Goal: Task Accomplishment & Management: Complete application form

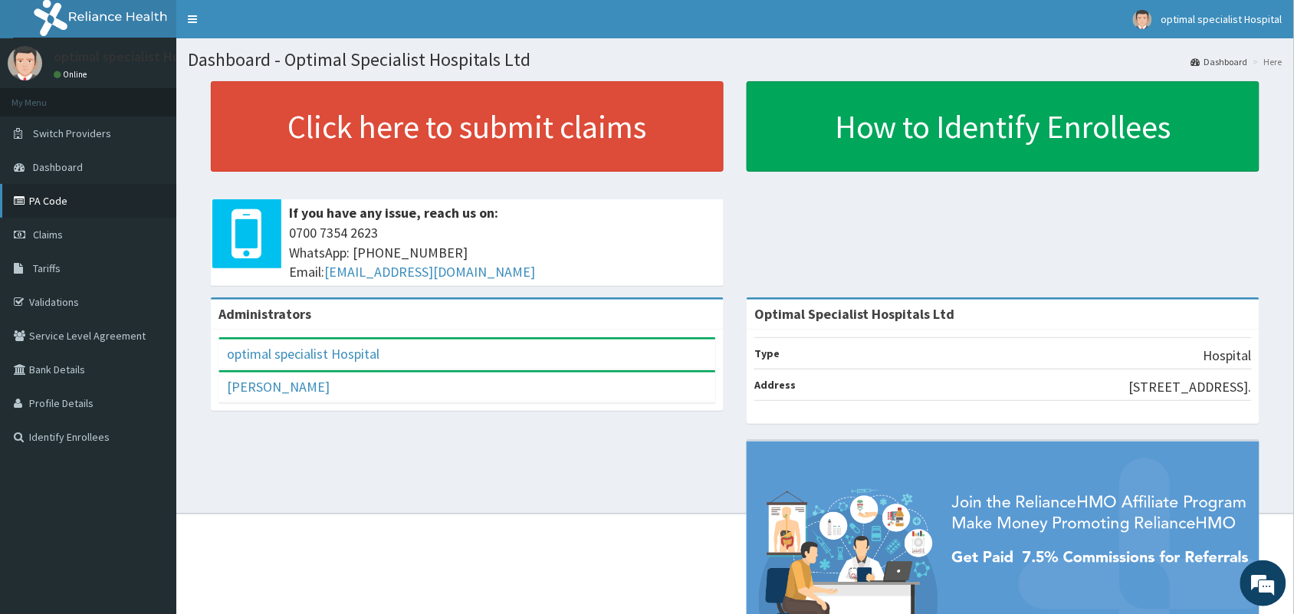
click at [29, 199] on link "PA Code" at bounding box center [88, 201] width 176 height 34
click at [56, 232] on span "Claims" at bounding box center [48, 235] width 30 height 14
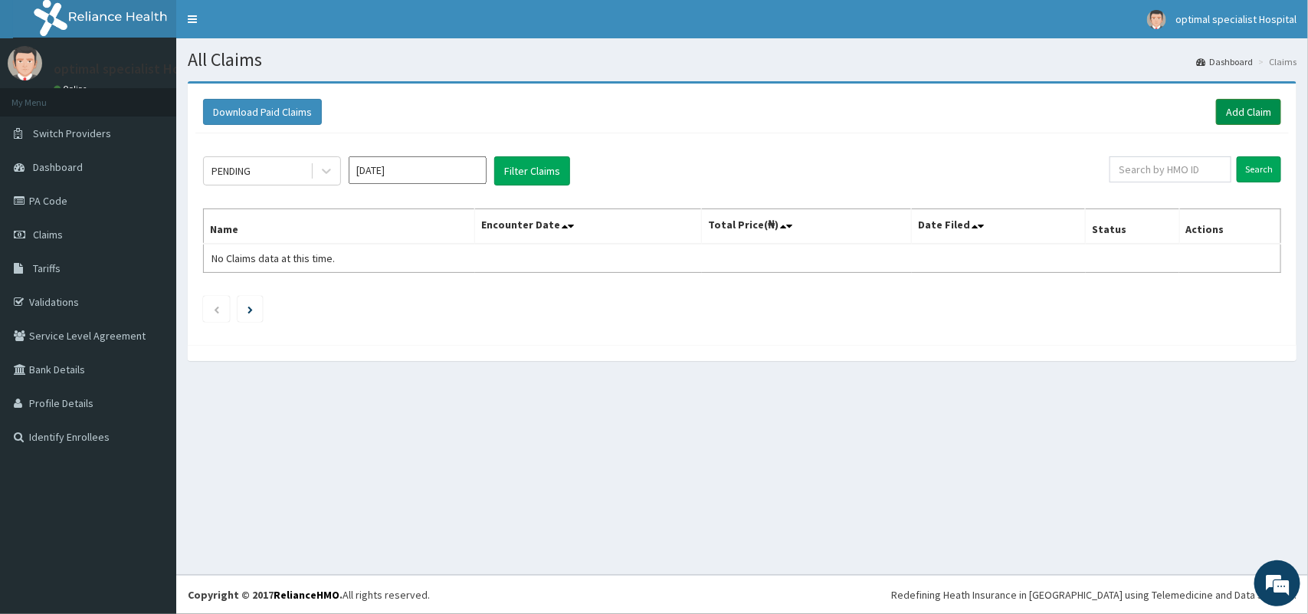
click at [1250, 113] on link "Add Claim" at bounding box center [1248, 112] width 65 height 26
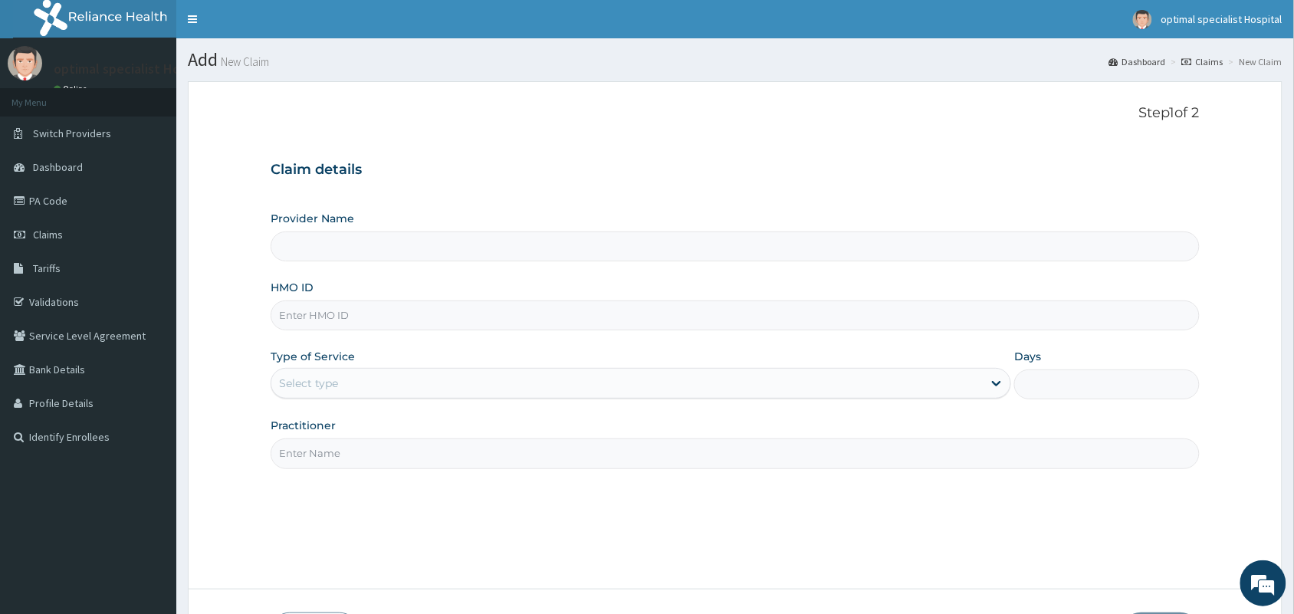
type input "Optimal Specialist Hospitals Ltd"
click at [52, 230] on span "Claims" at bounding box center [48, 235] width 30 height 14
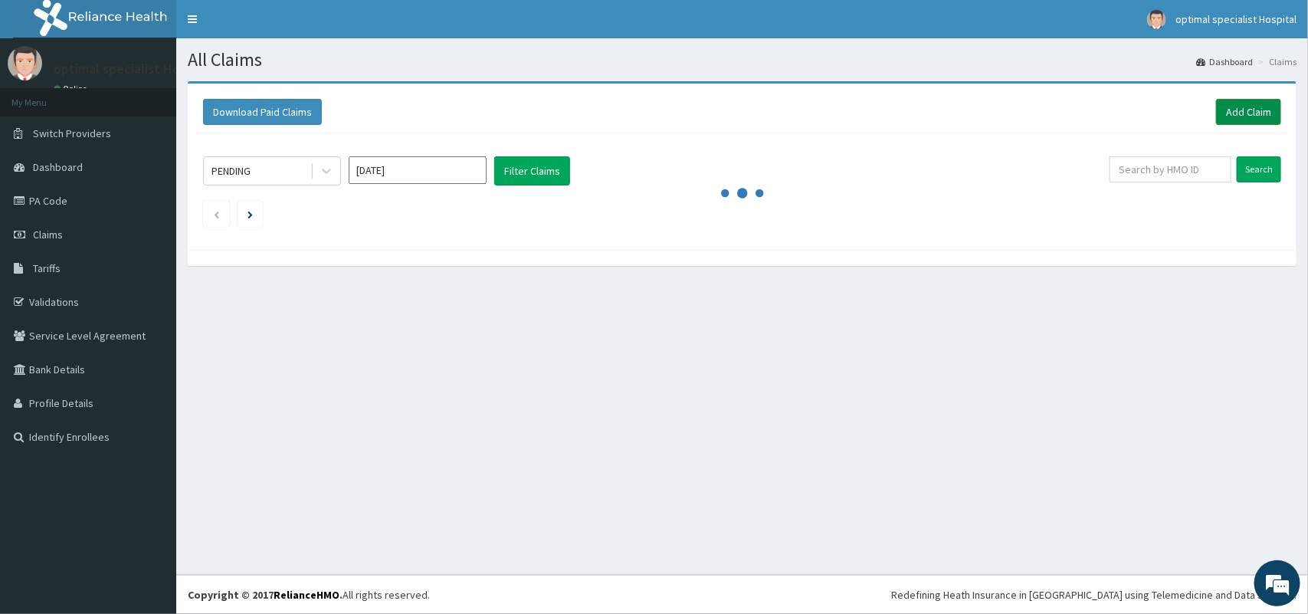
click at [1253, 116] on link "Add Claim" at bounding box center [1248, 112] width 65 height 26
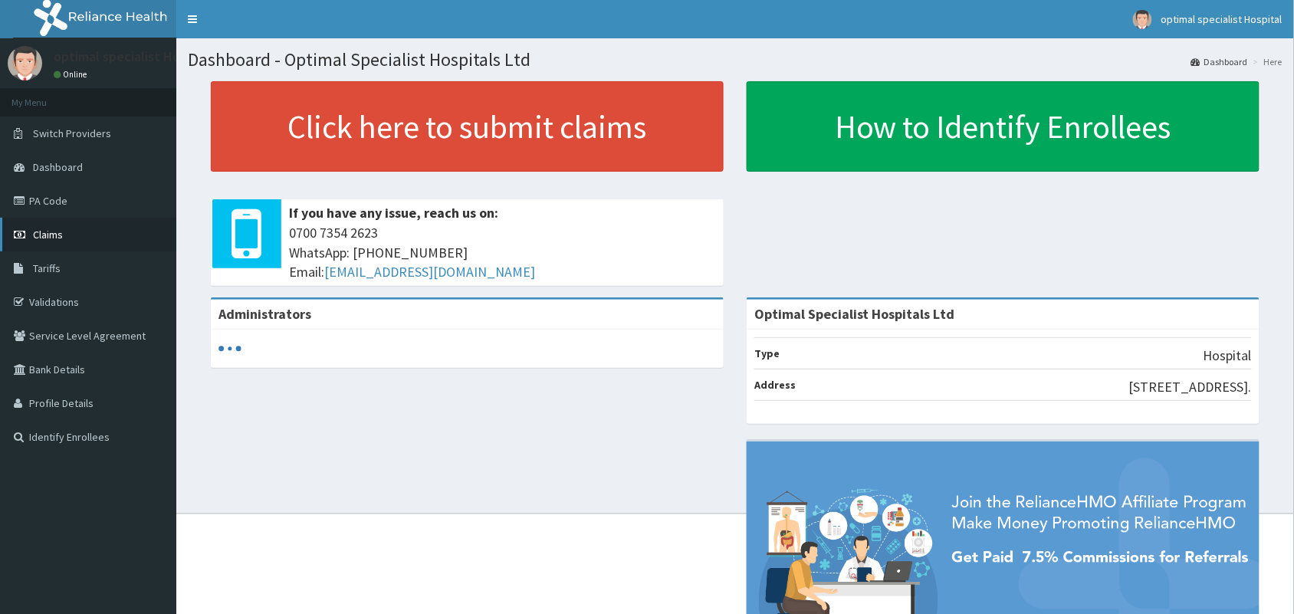
click at [63, 228] on link "Claims" at bounding box center [88, 235] width 176 height 34
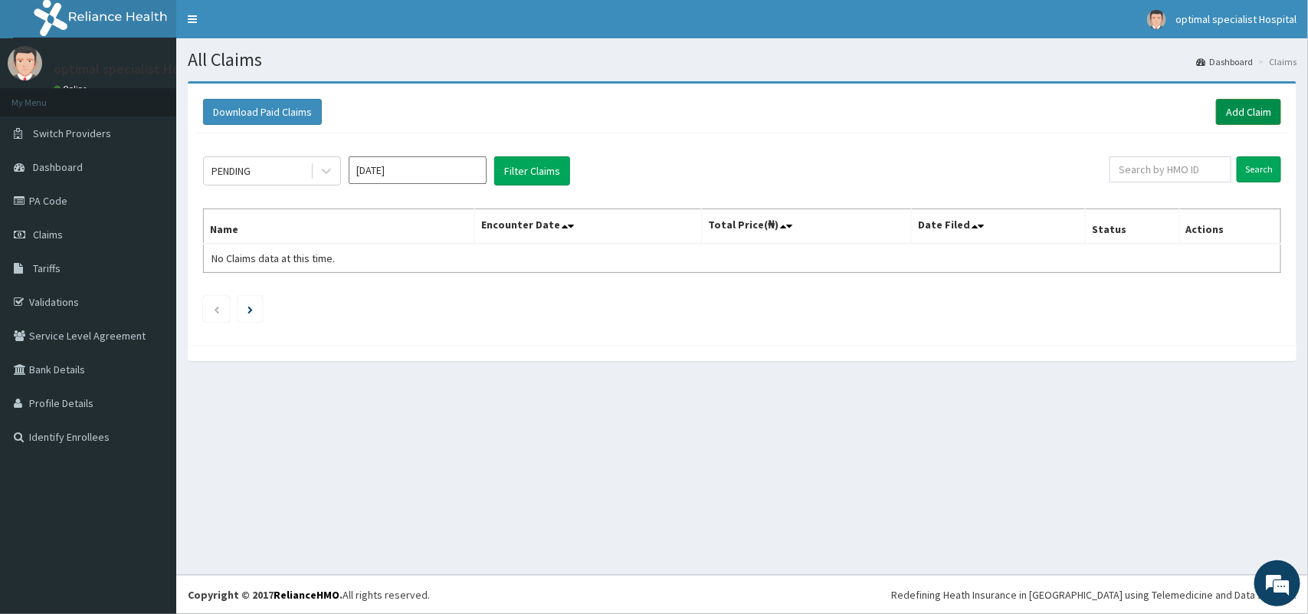
click at [1232, 112] on link "Add Claim" at bounding box center [1248, 112] width 65 height 26
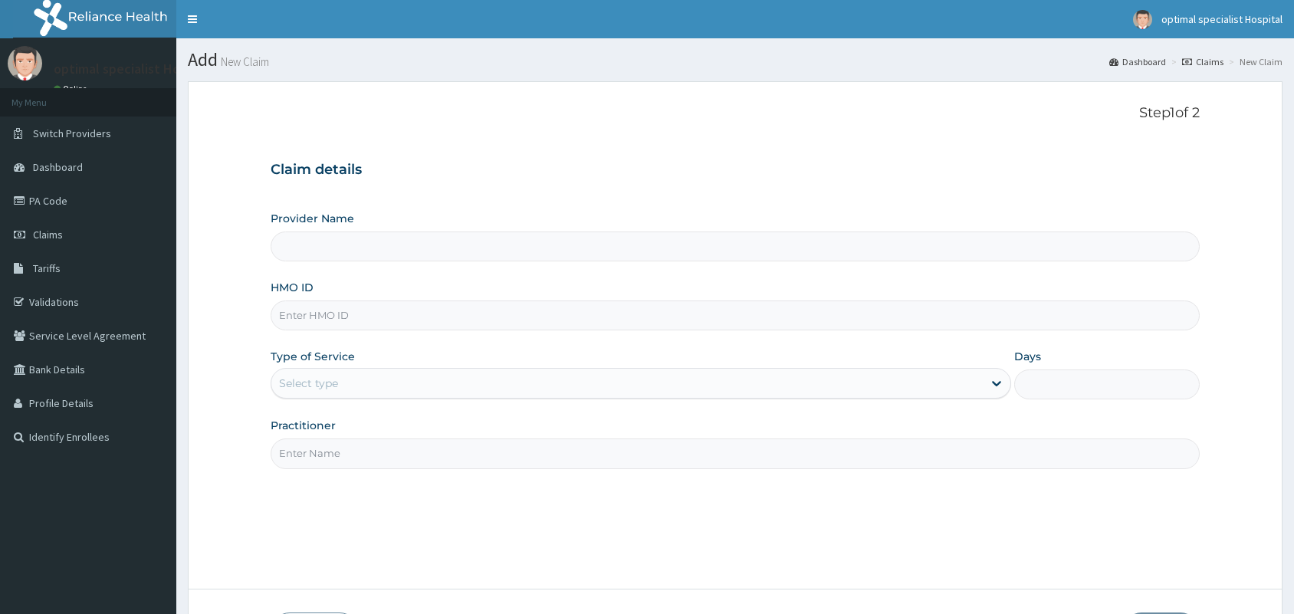
type input "Optimal Specialist Hospitals Ltd"
click at [335, 316] on input "HMO ID" at bounding box center [735, 315] width 929 height 30
type input "WAK/10035/D"
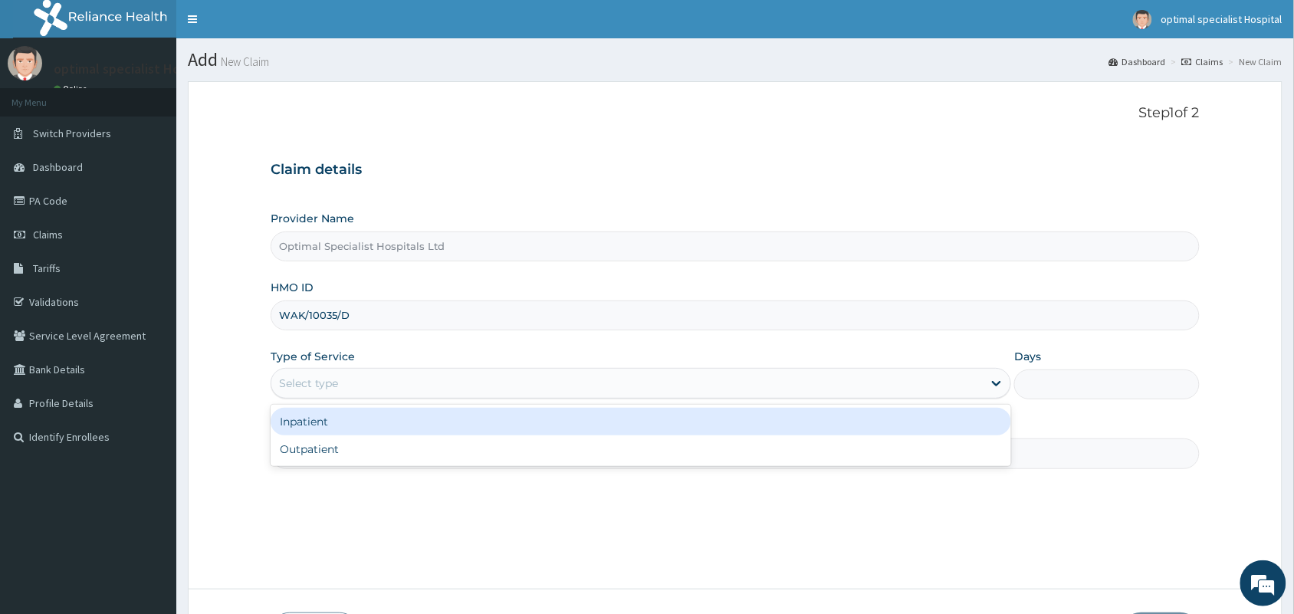
click at [652, 389] on div "Select type" at bounding box center [626, 383] width 711 height 25
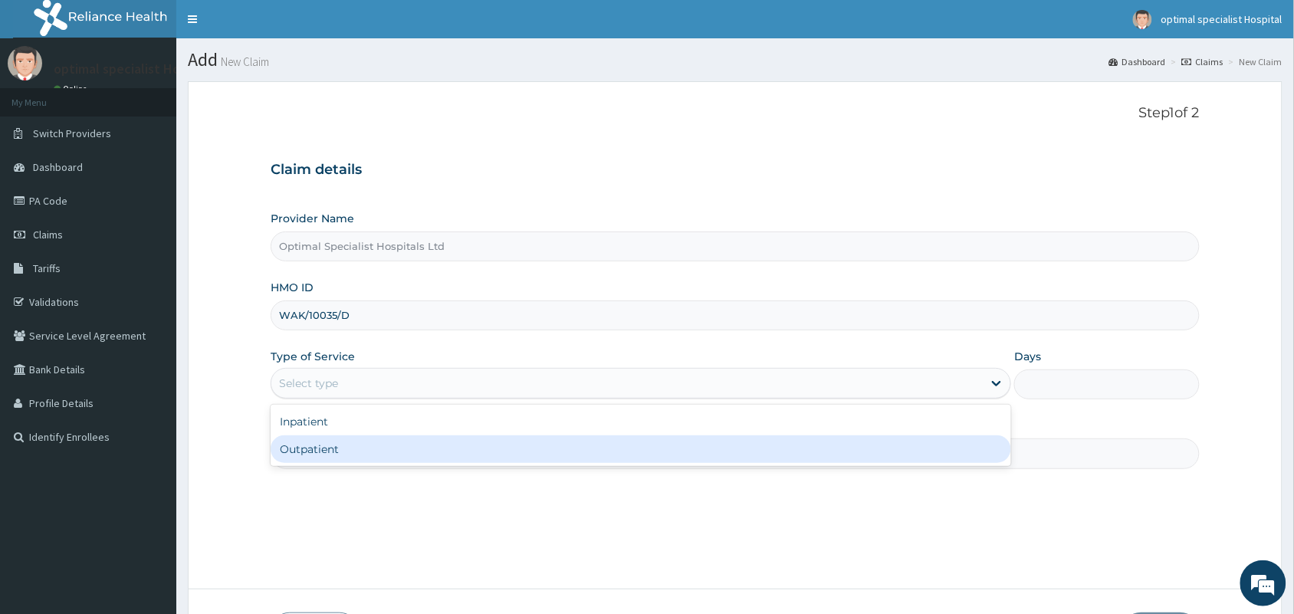
click at [529, 443] on div "Outpatient" at bounding box center [641, 449] width 740 height 28
type input "1"
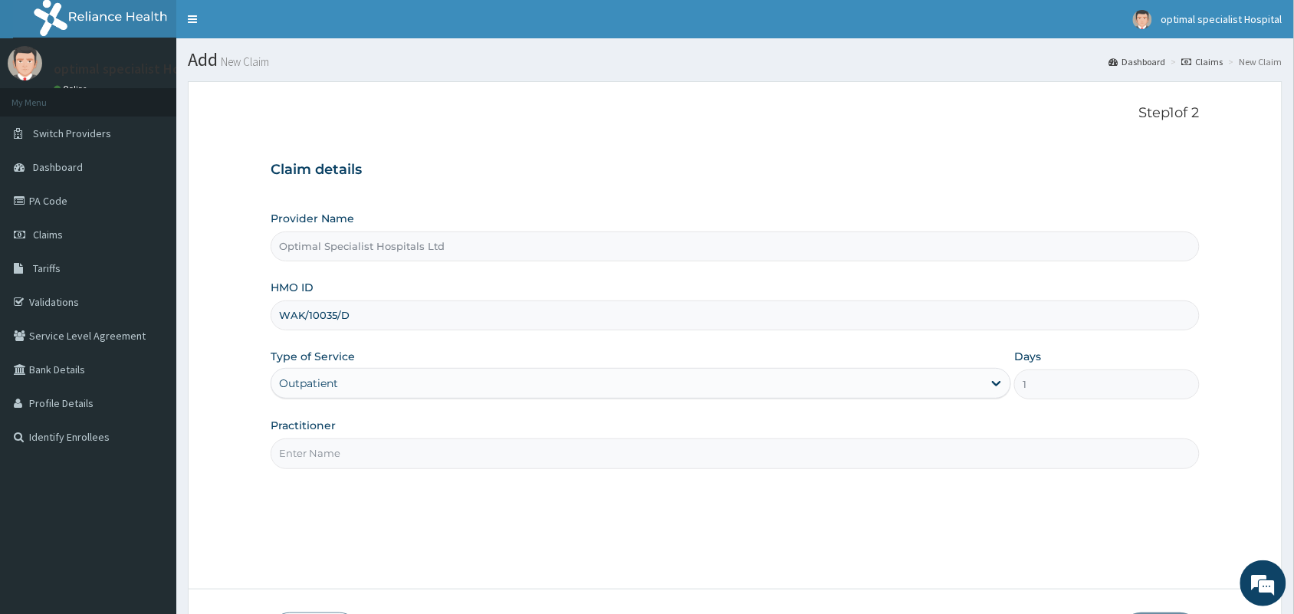
click at [682, 372] on div "Outpatient" at bounding box center [626, 383] width 711 height 25
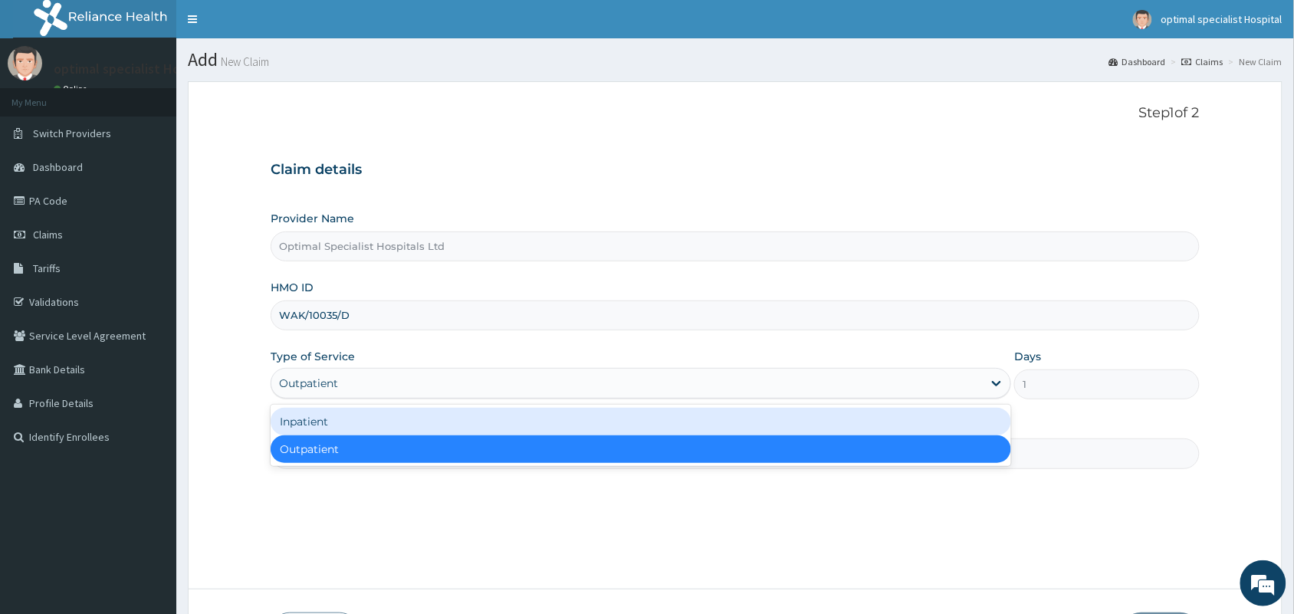
click at [533, 414] on div "Inpatient" at bounding box center [641, 422] width 740 height 28
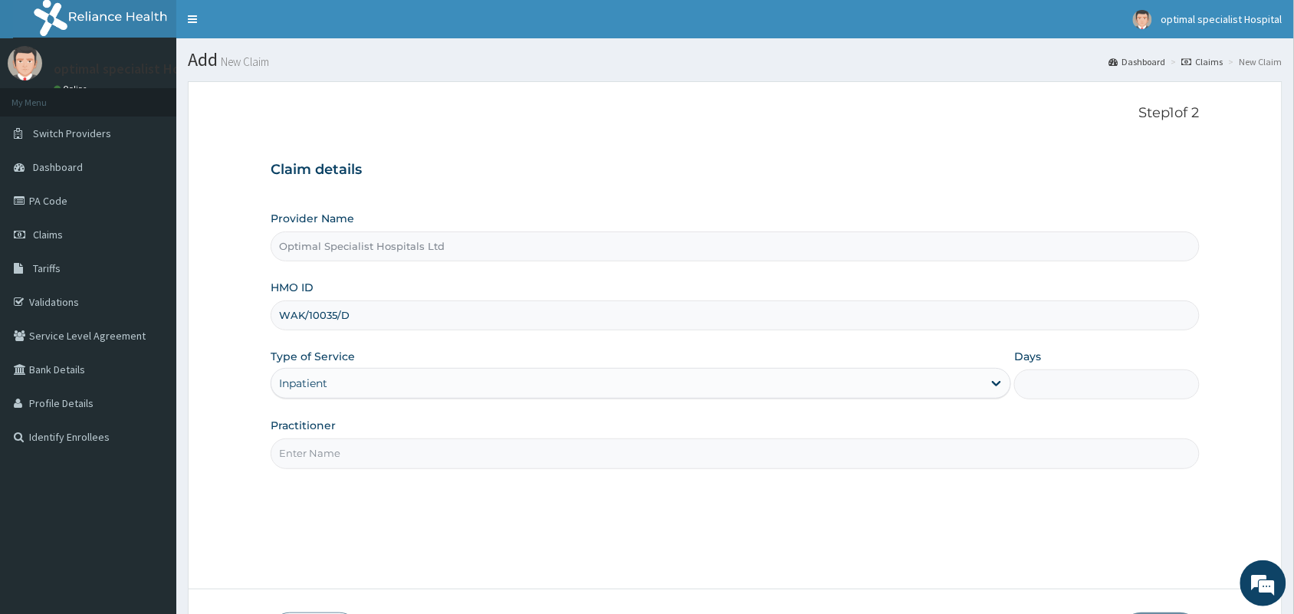
click at [1079, 386] on input "Days" at bounding box center [1106, 384] width 185 height 30
type input "4"
click at [507, 447] on input "Practitioner" at bounding box center [735, 453] width 929 height 30
type input "d"
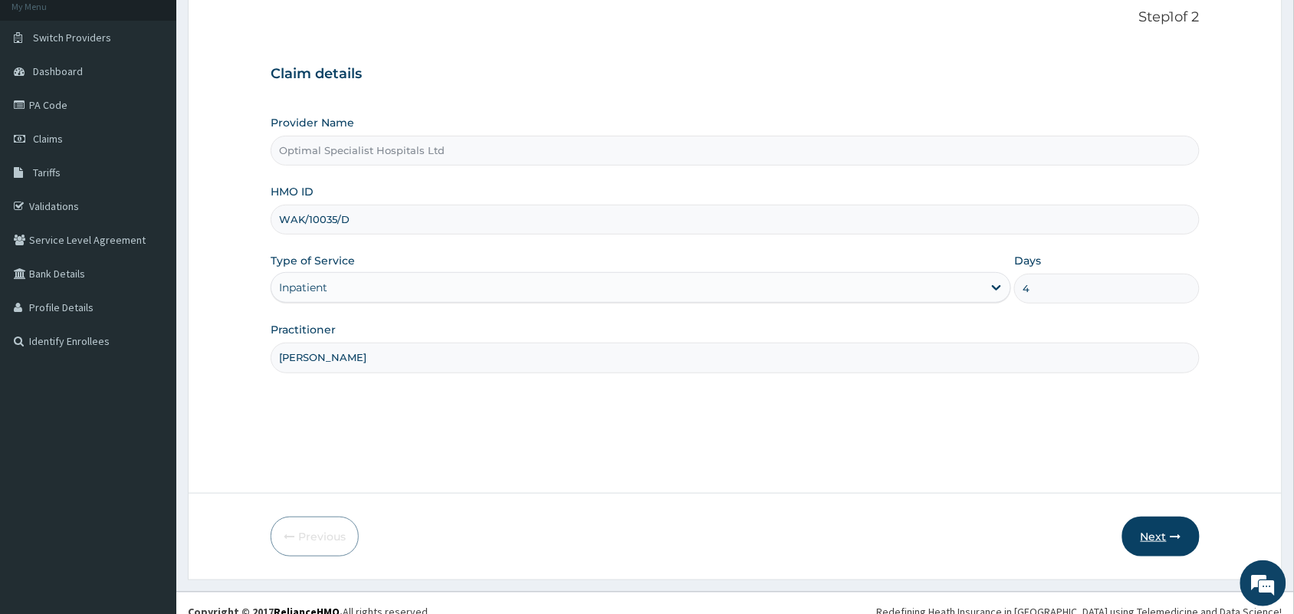
type input "DR BONAVENTURE"
click at [1144, 530] on button "Next" at bounding box center [1160, 537] width 77 height 40
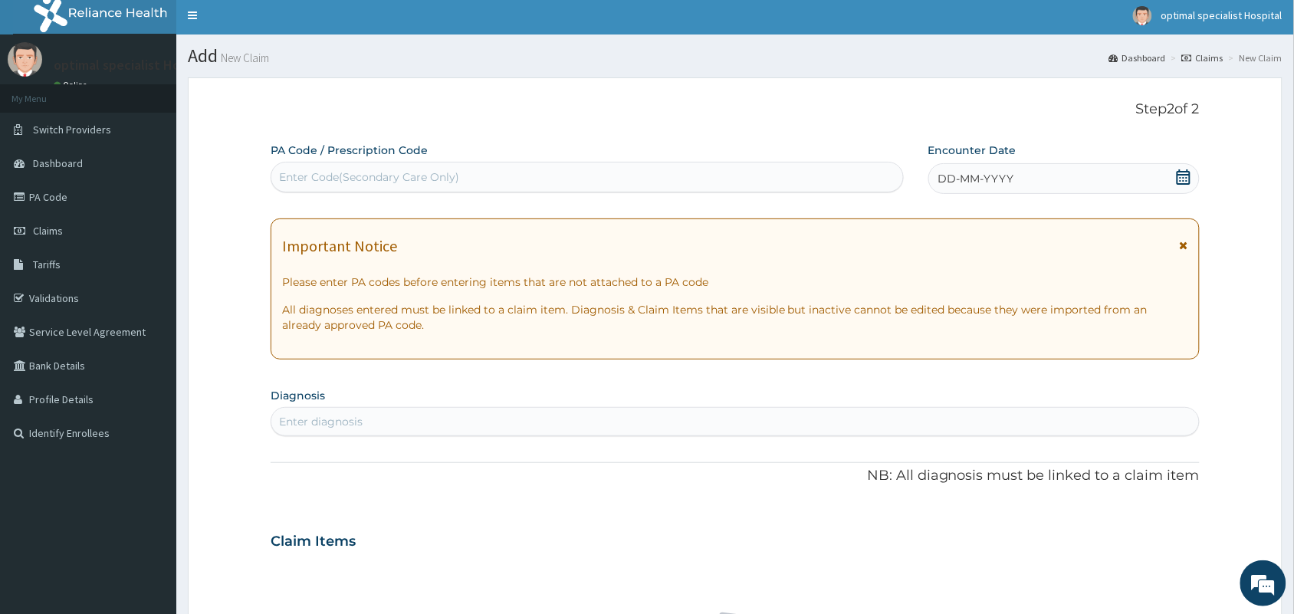
scroll to position [0, 0]
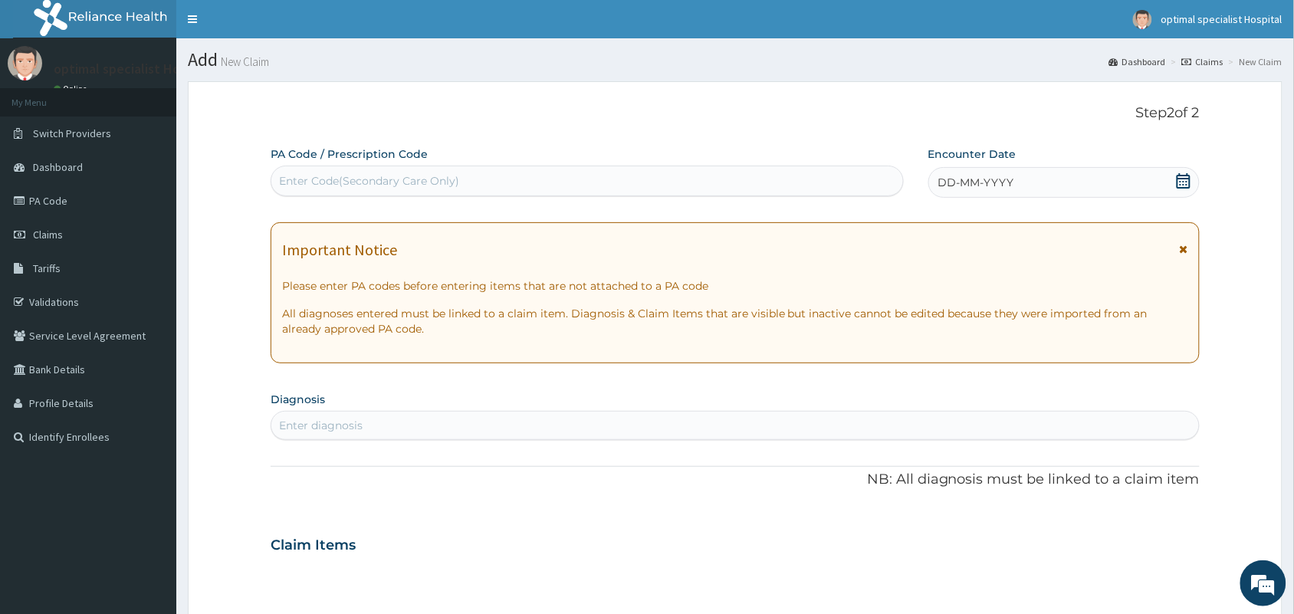
click at [481, 179] on div "Enter Code(Secondary Care Only)" at bounding box center [587, 181] width 632 height 25
type input "PA/15ES27"
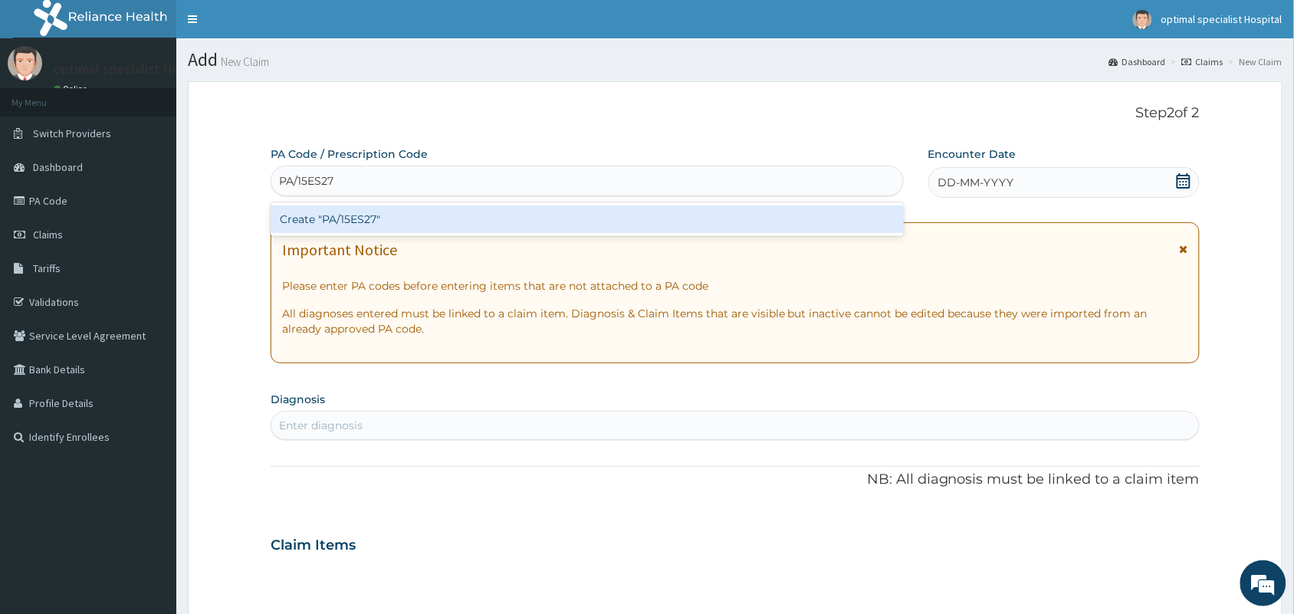
click at [432, 222] on div "Create "PA/15ES27"" at bounding box center [587, 219] width 633 height 28
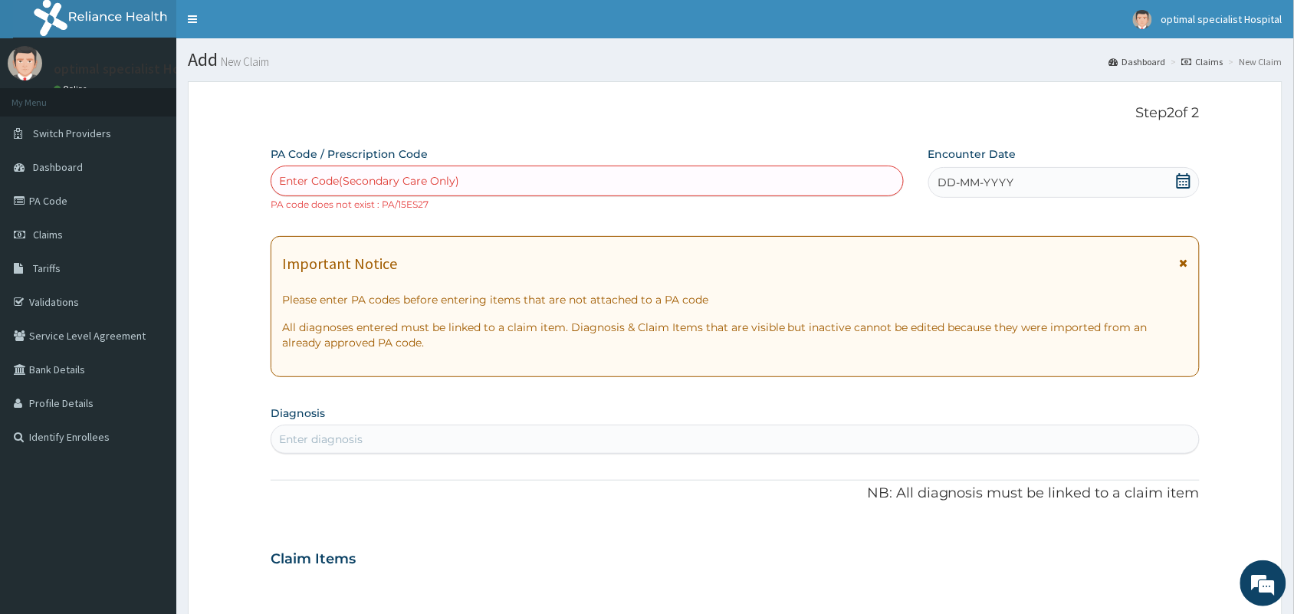
click at [422, 176] on div "Enter Code(Secondary Care Only)" at bounding box center [369, 180] width 180 height 15
paste input "PA/D8CD07"
type input "PA/D8CD07"
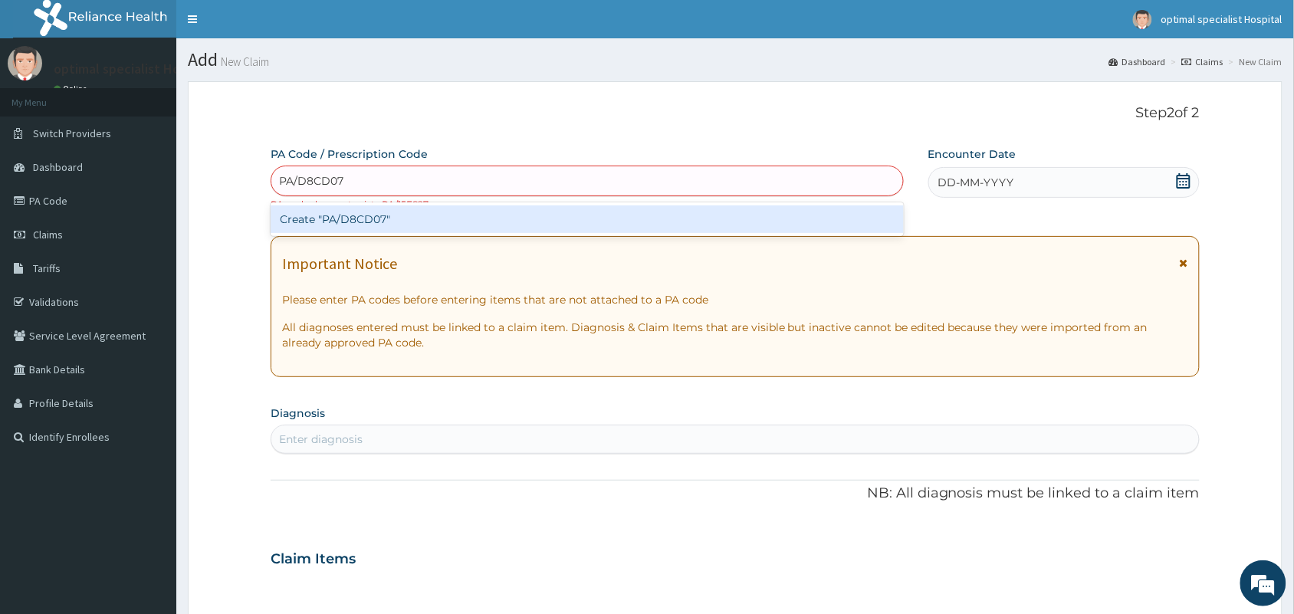
click at [369, 218] on div "Create "PA/D8CD07"" at bounding box center [587, 219] width 633 height 28
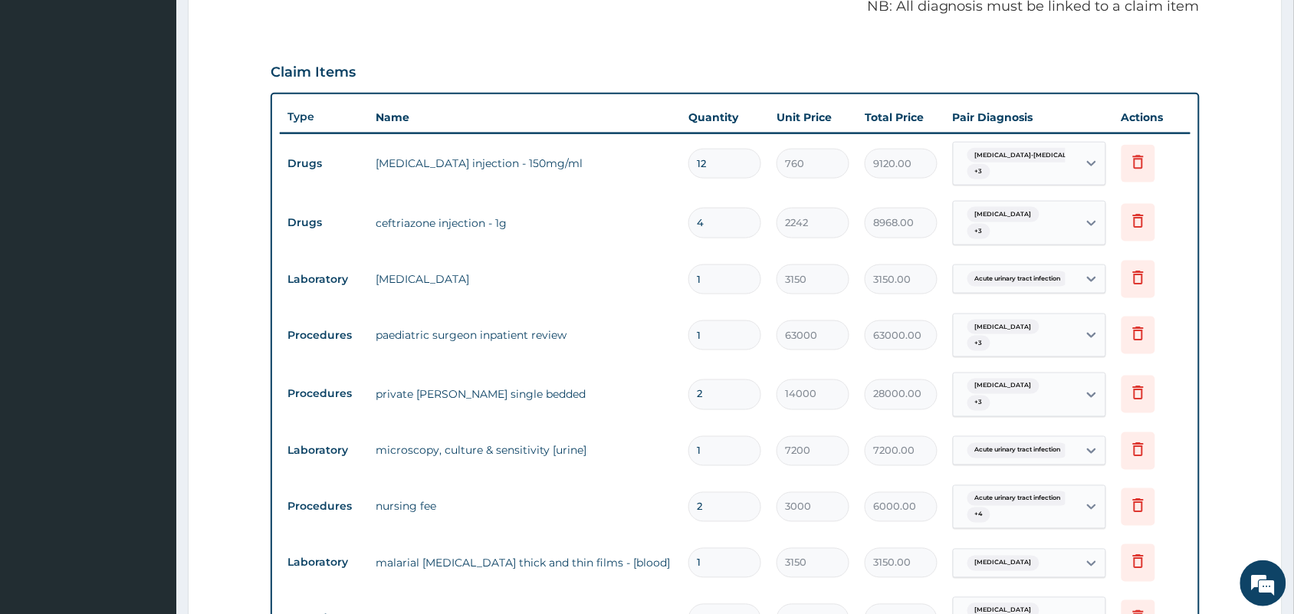
scroll to position [480, 0]
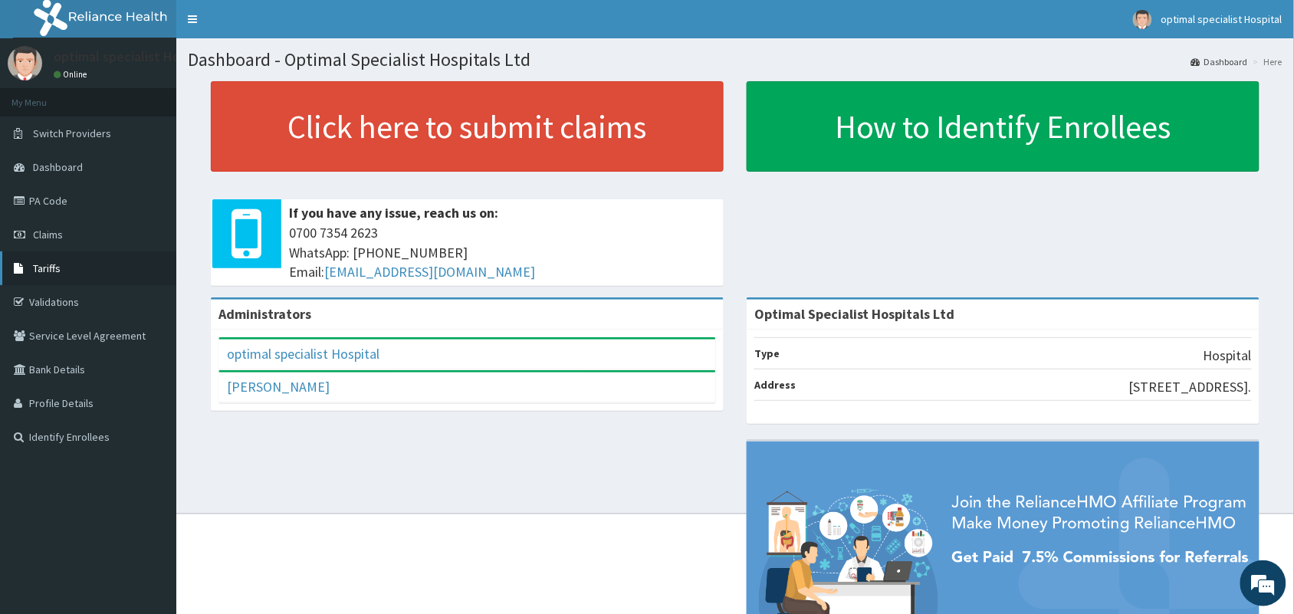
click at [61, 261] on link "Tariffs" at bounding box center [88, 268] width 176 height 34
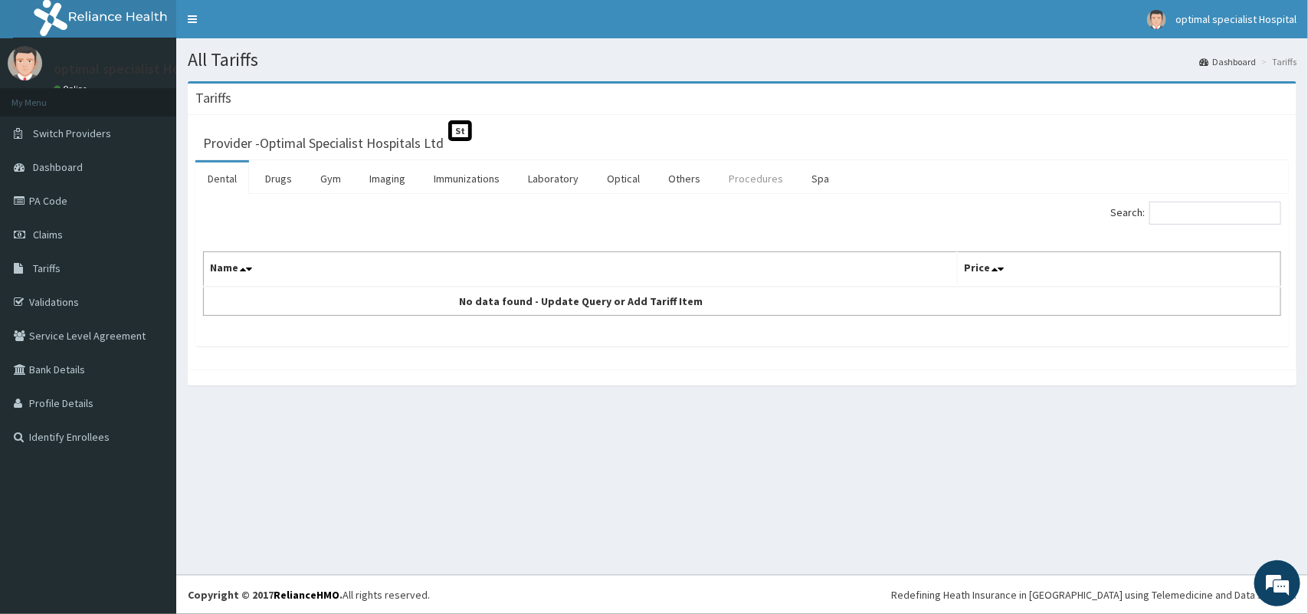
click at [757, 178] on link "Procedures" at bounding box center [756, 178] width 79 height 32
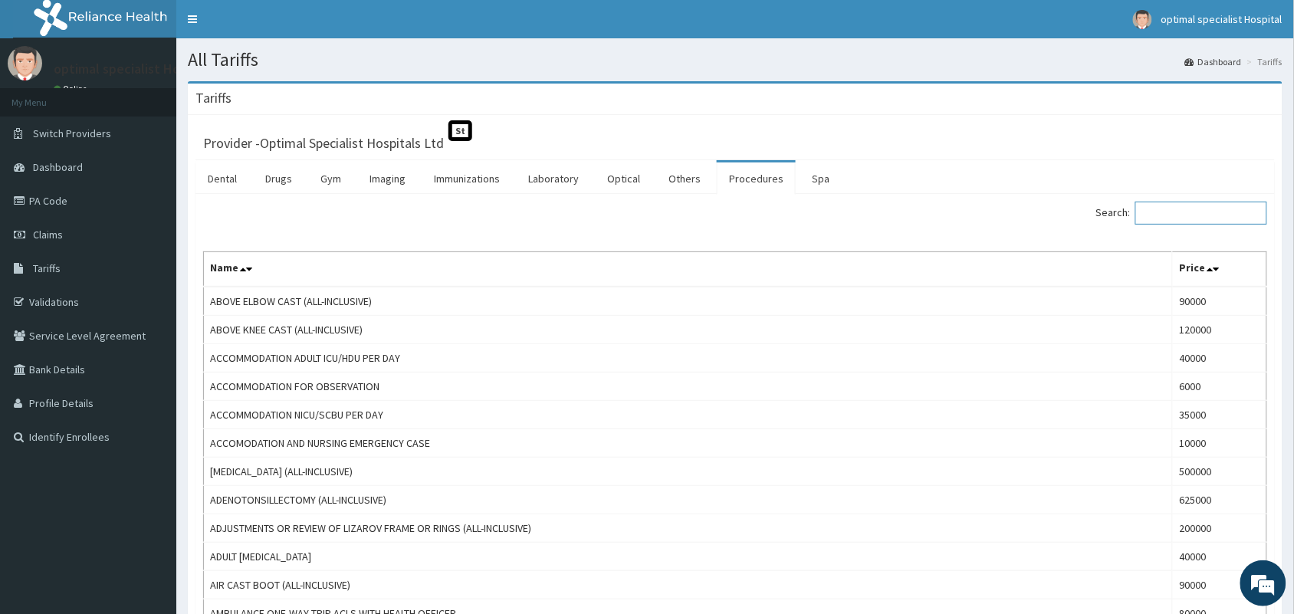
click at [1181, 213] on input "Search:" at bounding box center [1201, 213] width 132 height 23
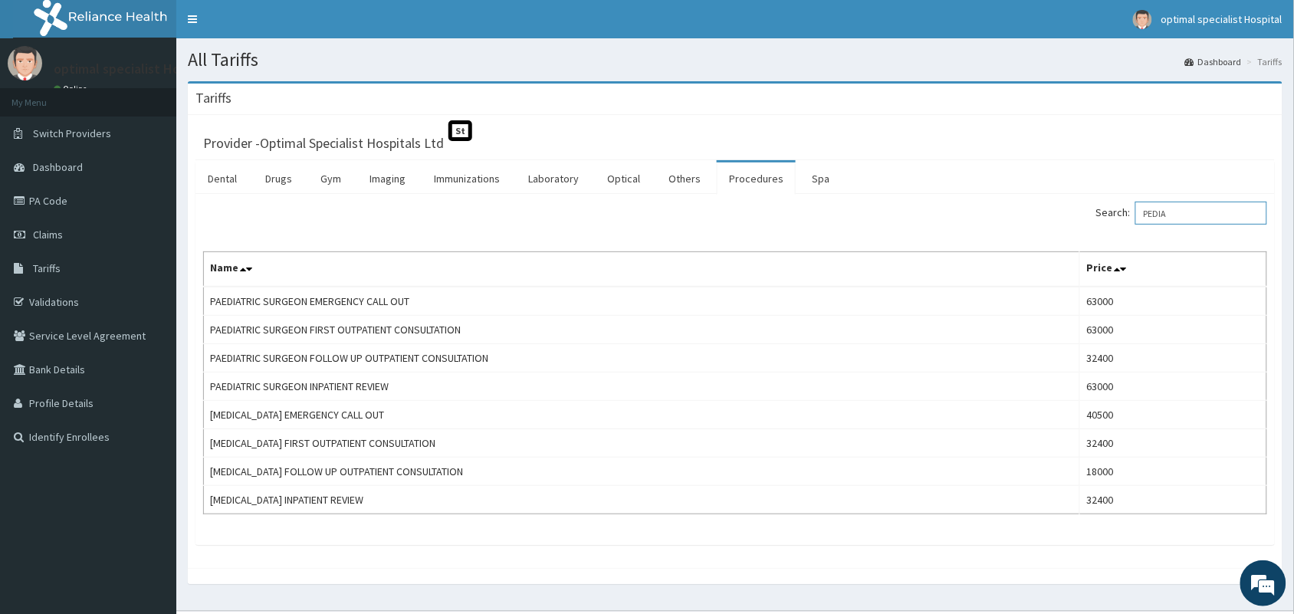
type input "PEDIA"
